Goal: Transaction & Acquisition: Purchase product/service

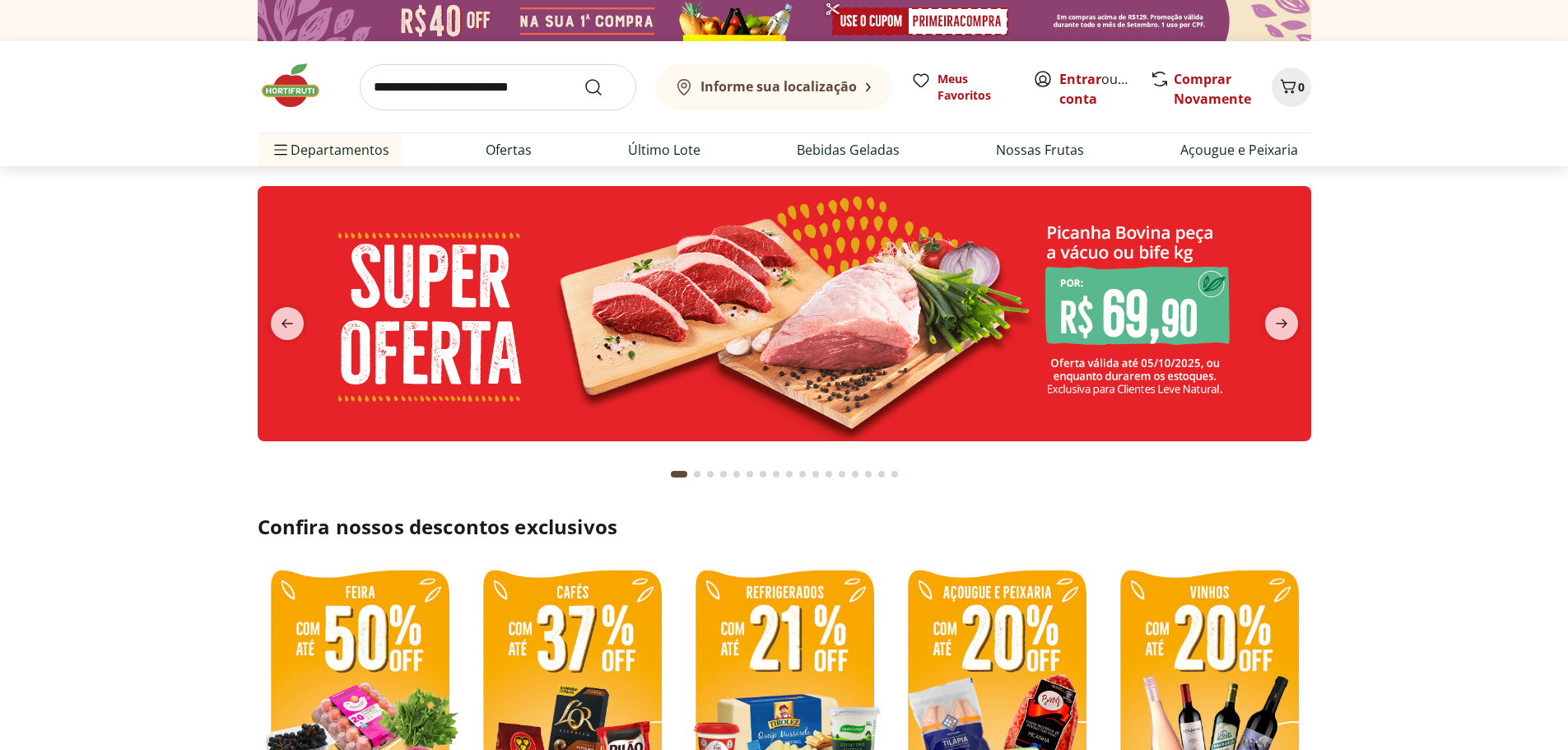
click at [508, 95] on input "search" at bounding box center [498, 87] width 276 height 46
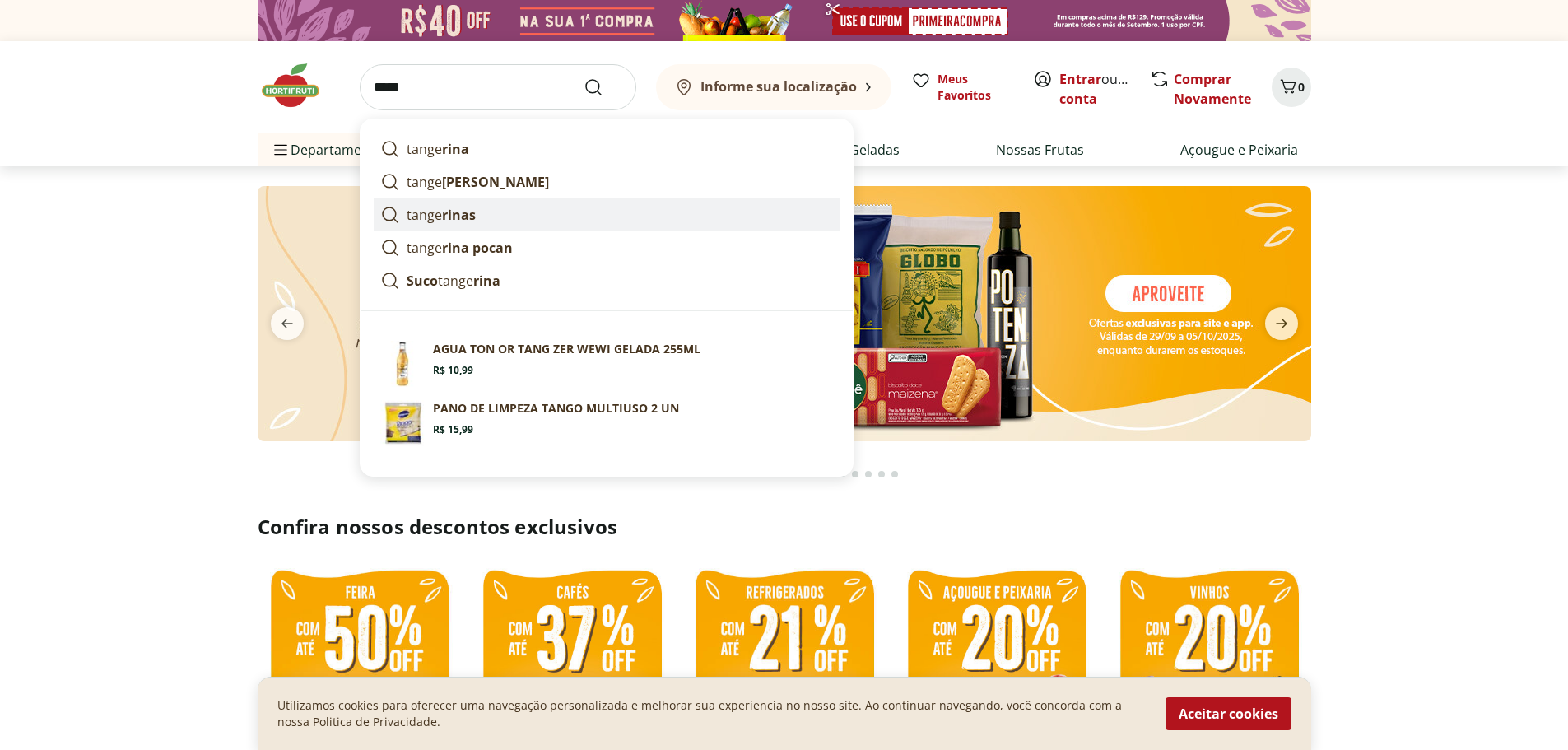
click at [477, 218] on link "tange rinas" at bounding box center [606, 215] width 466 height 33
type input "**********"
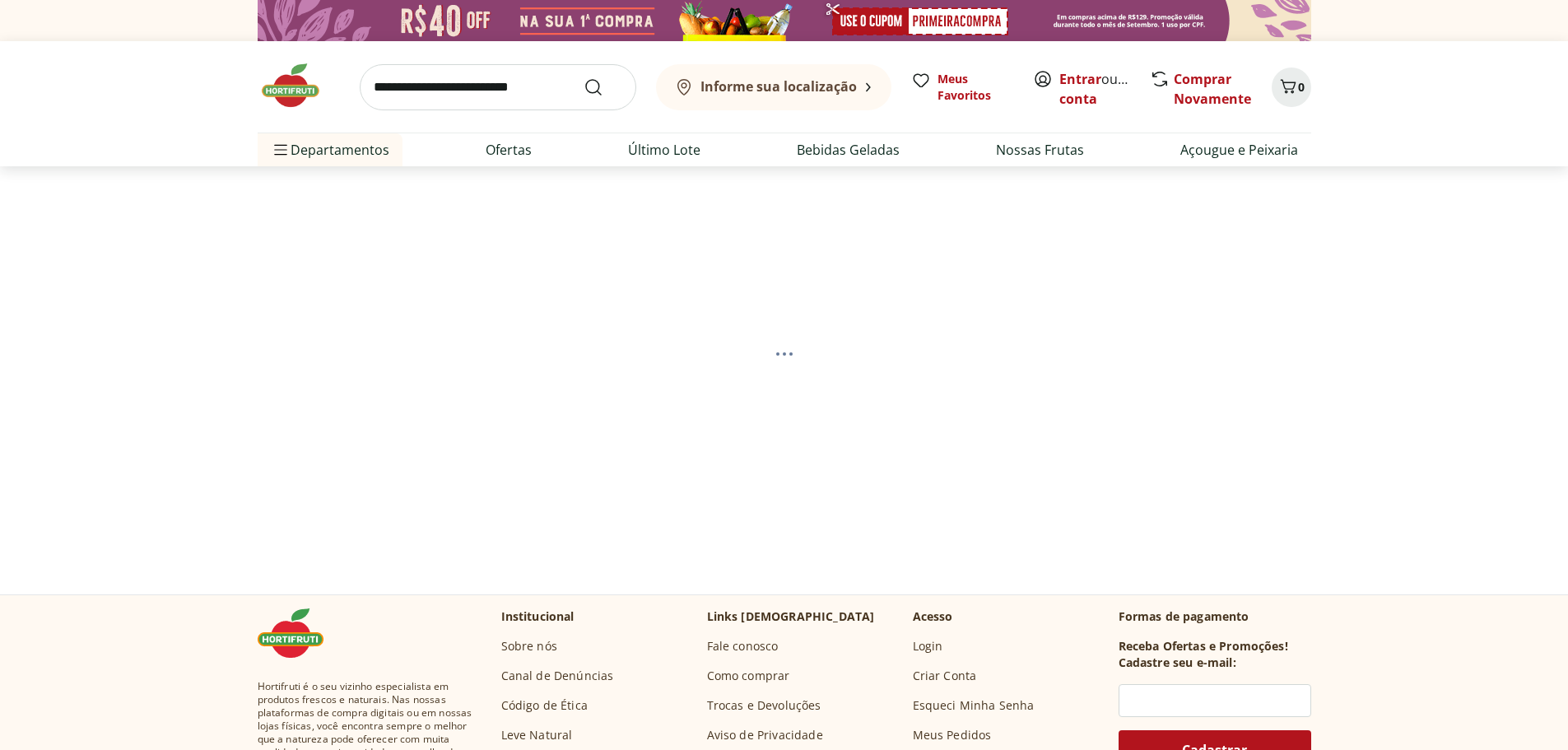
select select "**********"
